Goal: Task Accomplishment & Management: Manage account settings

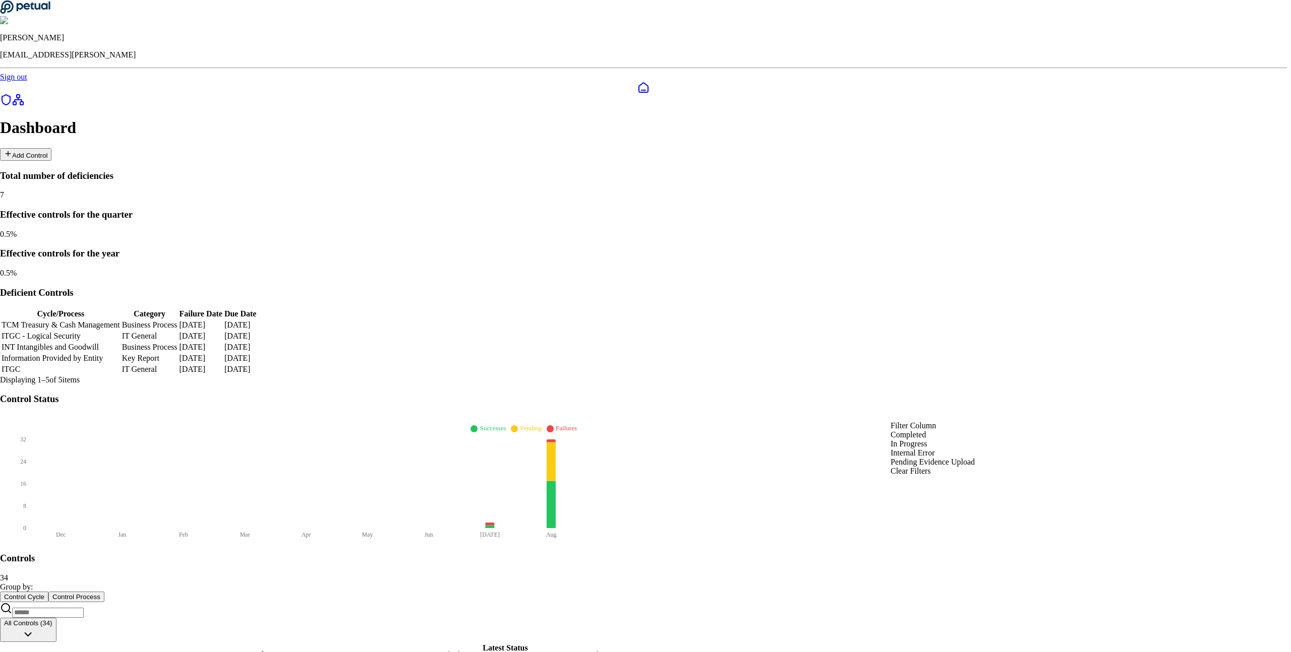
click at [927, 440] on div "Completed" at bounding box center [932, 435] width 84 height 9
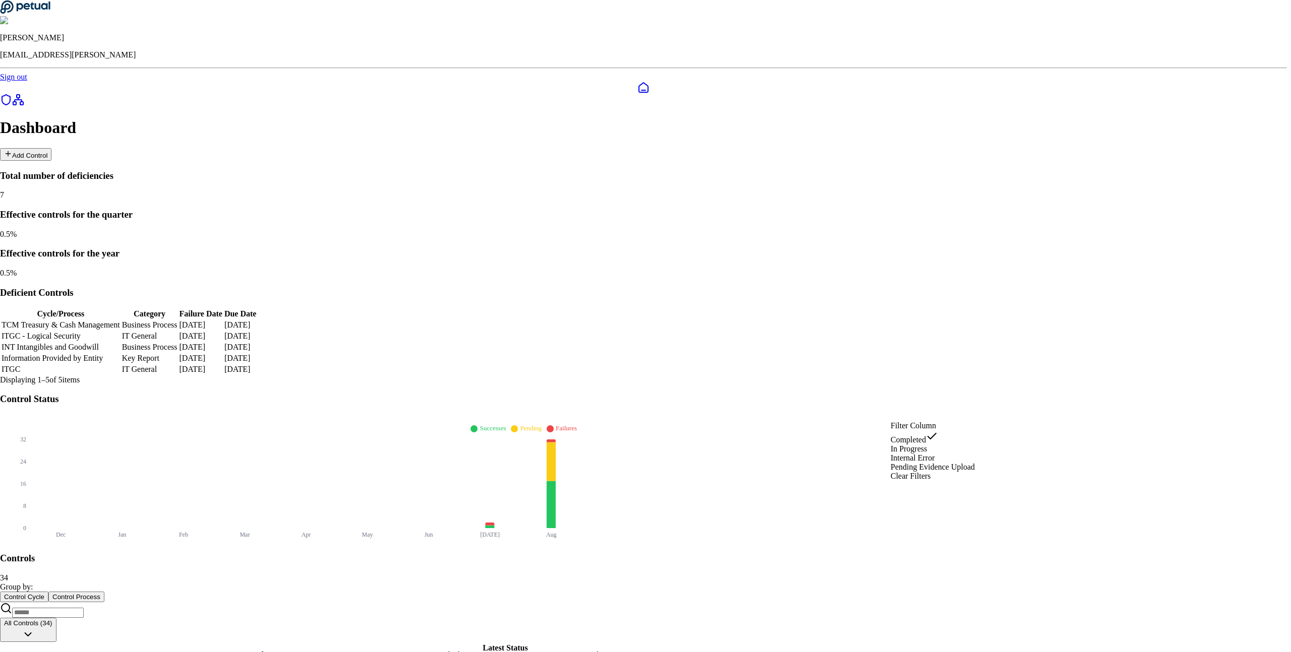
click at [929, 481] on div "Clear Filters" at bounding box center [932, 476] width 84 height 9
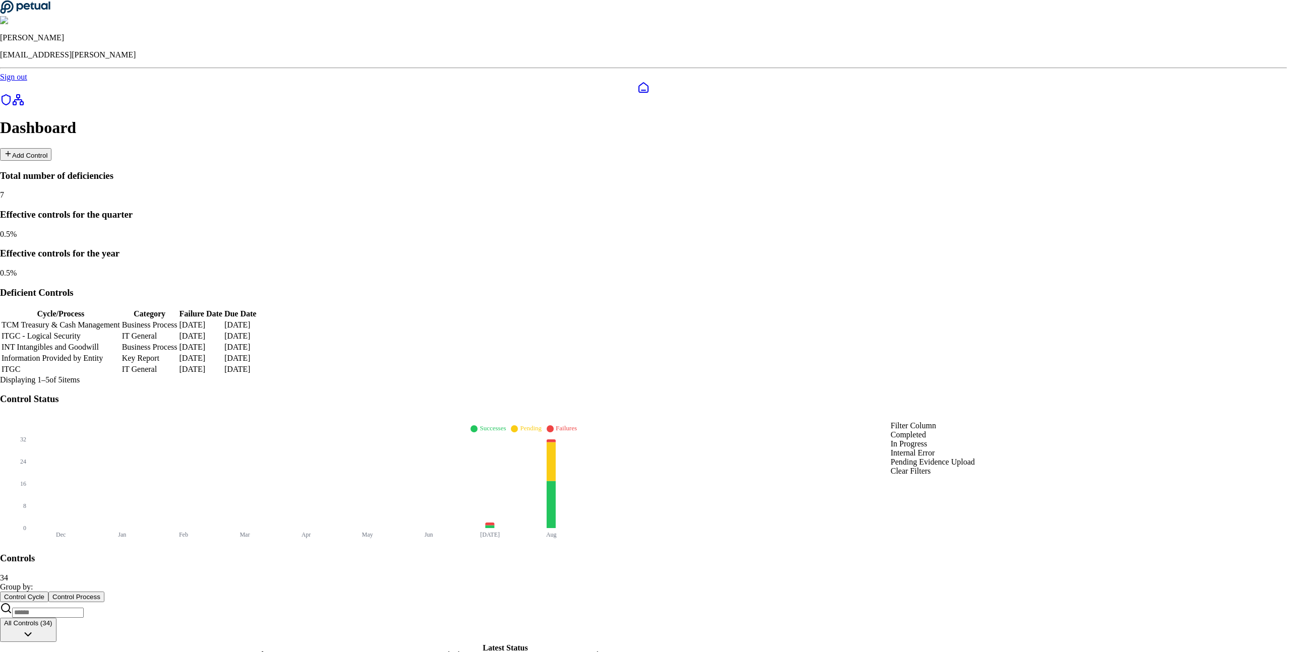
click at [916, 476] on div "Clear Filters" at bounding box center [932, 471] width 84 height 9
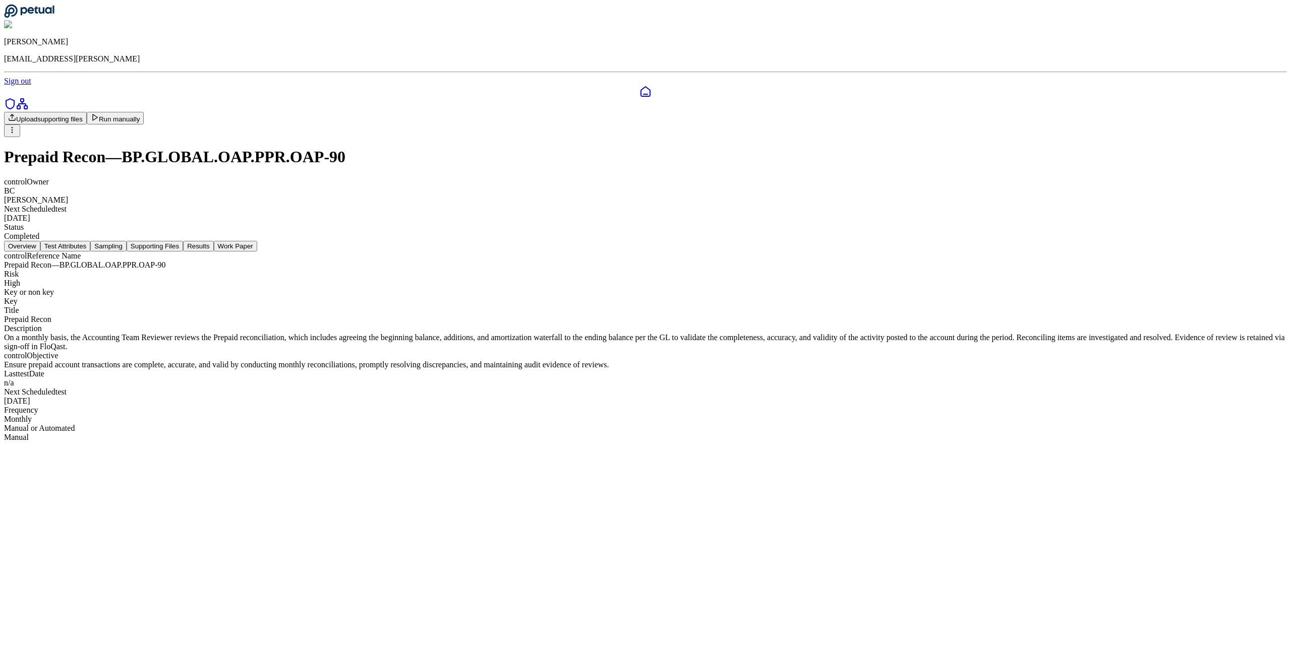
click at [970, 57] on html "[PERSON_NAME] [PERSON_NAME][EMAIL_ADDRESS] Sign out Upload supporting files Run…" at bounding box center [645, 225] width 1291 height 450
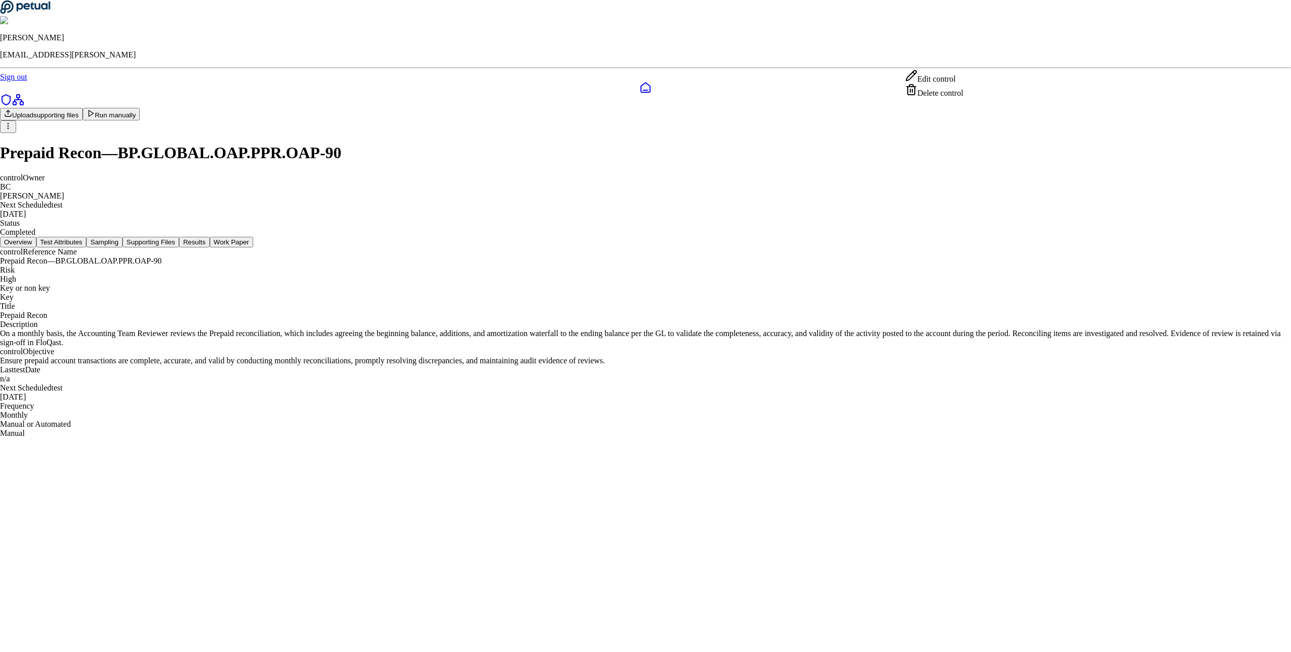
click at [951, 79] on div "Edit control" at bounding box center [934, 77] width 58 height 14
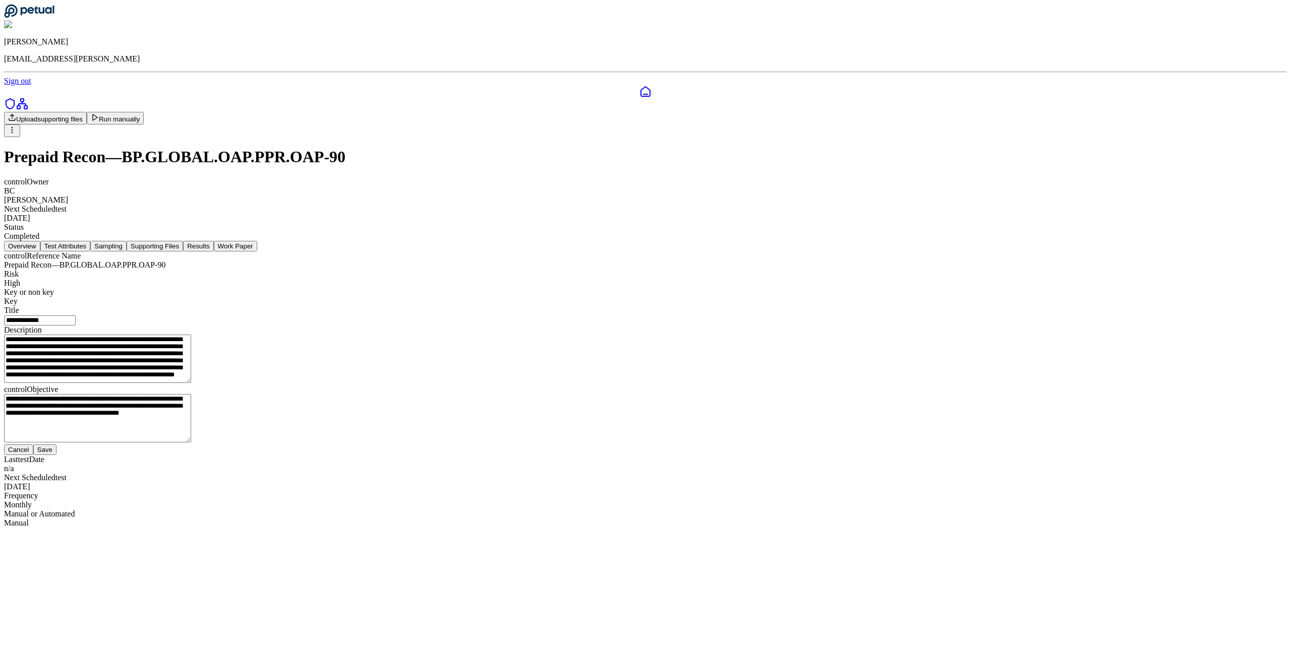
click at [33, 455] on button "Cancel" at bounding box center [18, 450] width 29 height 11
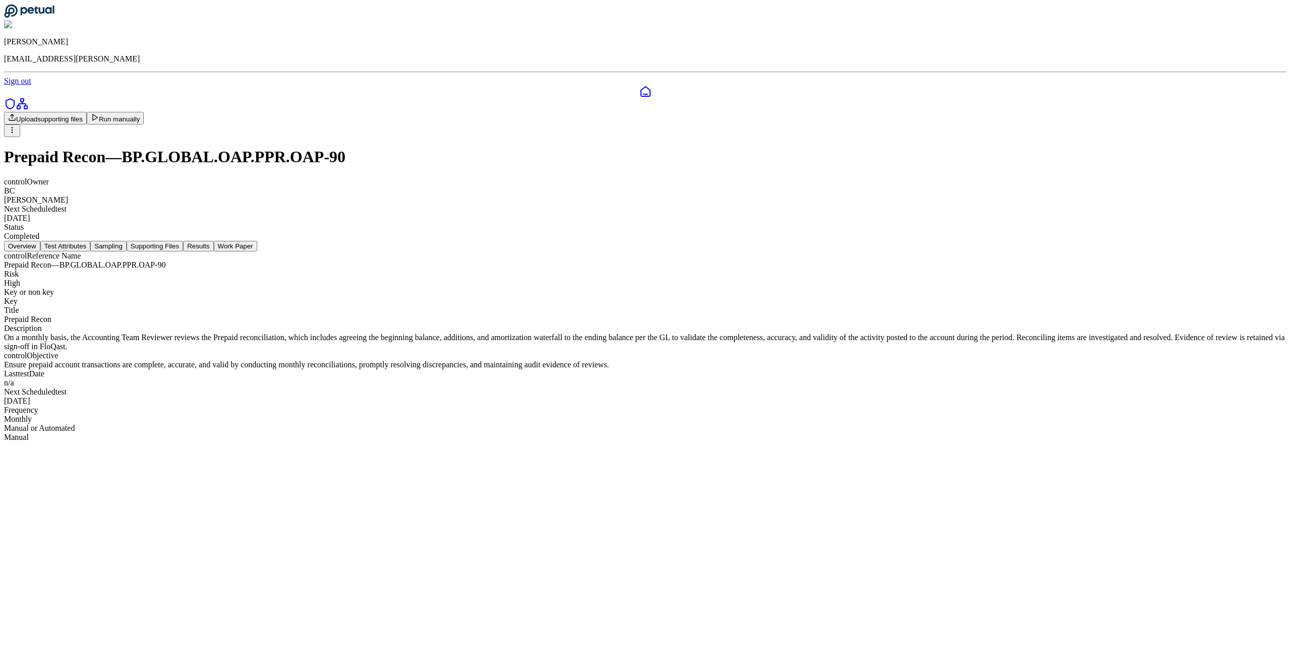
click at [970, 59] on html "[PERSON_NAME] [PERSON_NAME][EMAIL_ADDRESS] Sign out Upload supporting files Run…" at bounding box center [645, 225] width 1291 height 450
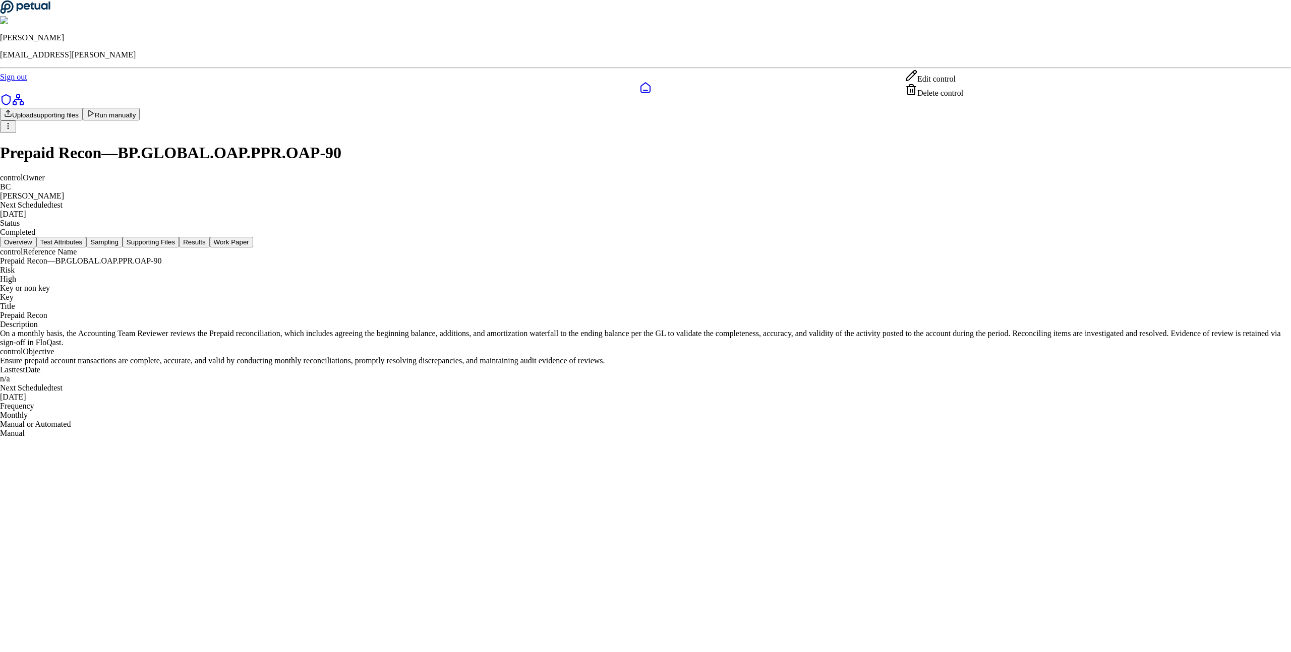
click at [944, 98] on div "Delete control" at bounding box center [934, 91] width 58 height 14
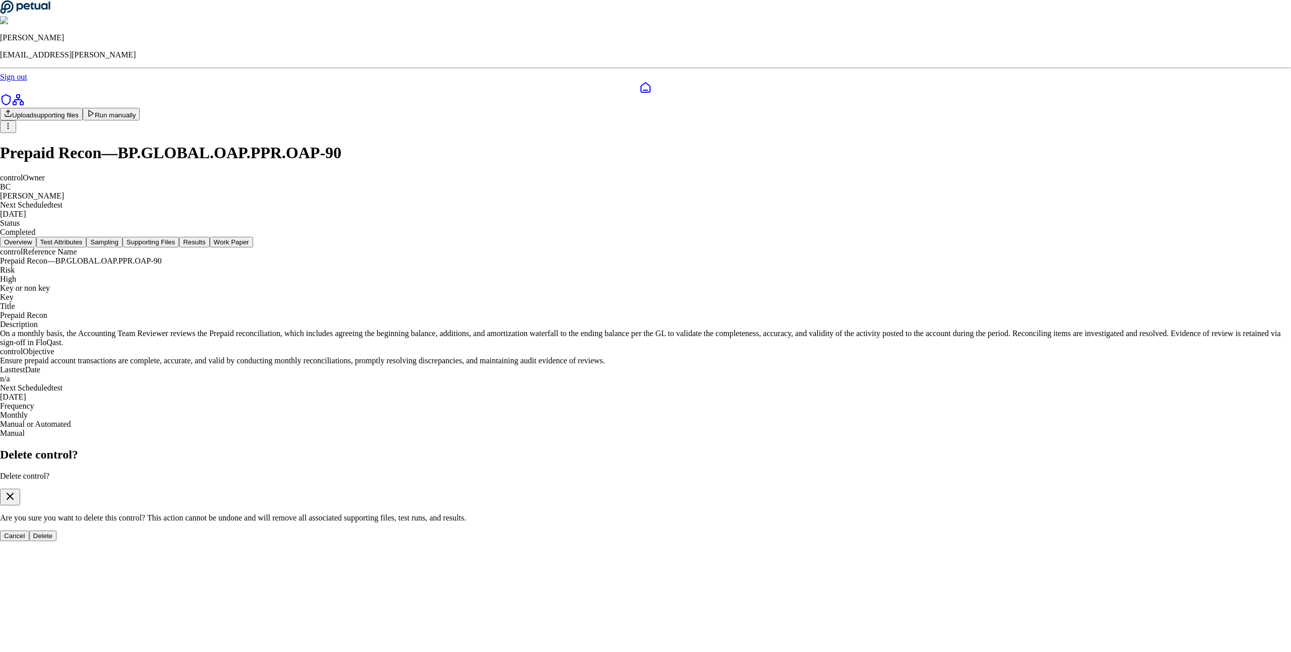
click at [29, 531] on button "Cancel" at bounding box center [14, 536] width 29 height 11
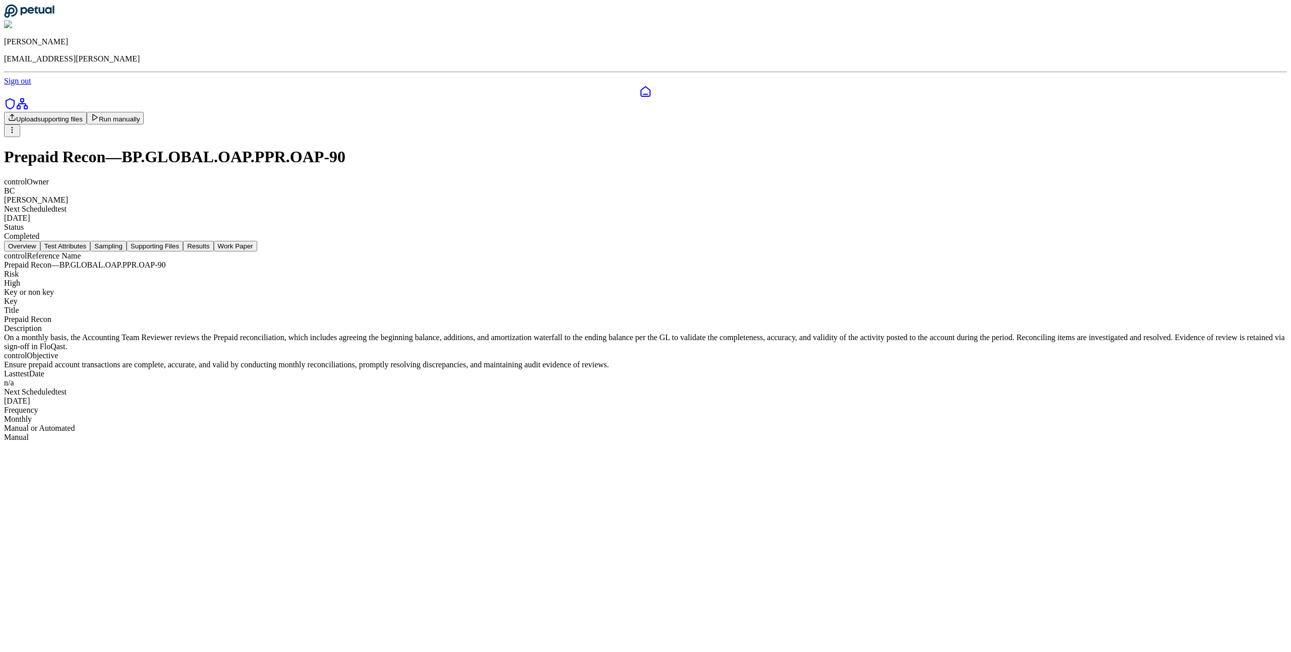
click at [974, 66] on html "[PERSON_NAME] [PERSON_NAME][EMAIL_ADDRESS] Sign out Upload supporting files Run…" at bounding box center [645, 225] width 1291 height 450
